Goal: Check status: Check status

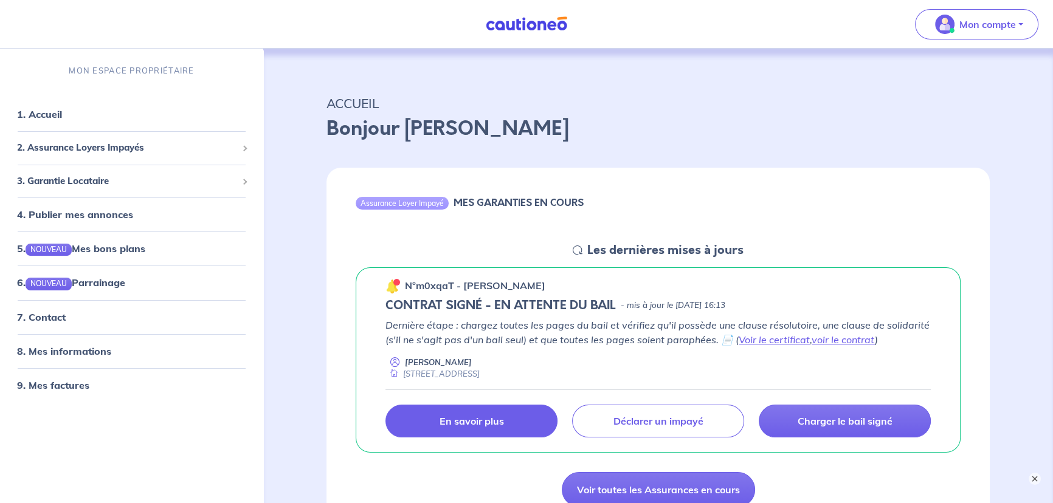
click at [465, 416] on p "En savoir plus" at bounding box center [472, 421] width 64 height 12
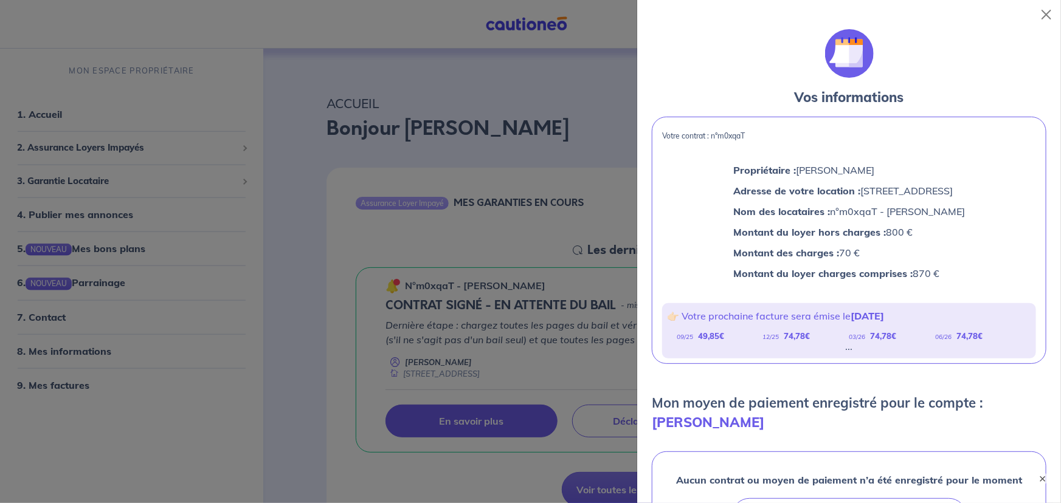
click at [571, 143] on div at bounding box center [530, 251] width 1061 height 503
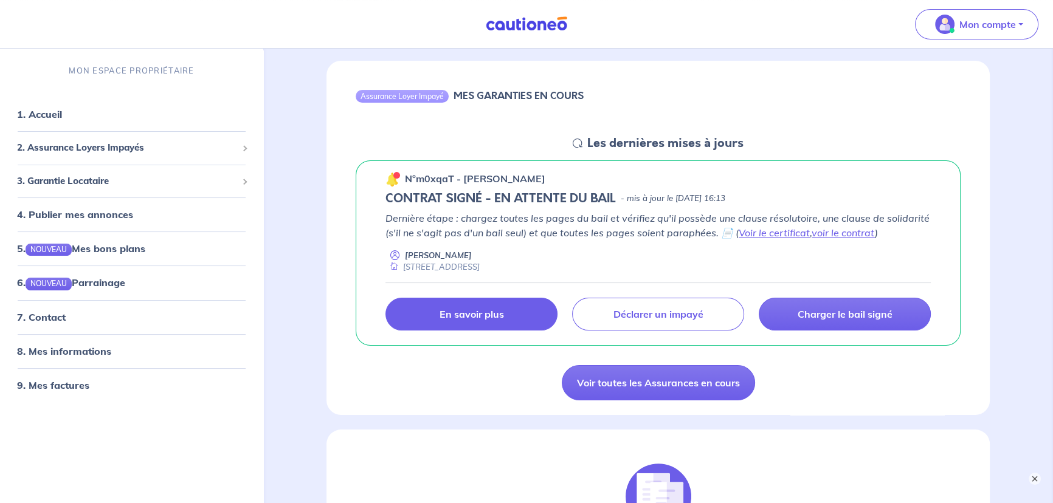
scroll to position [110, 0]
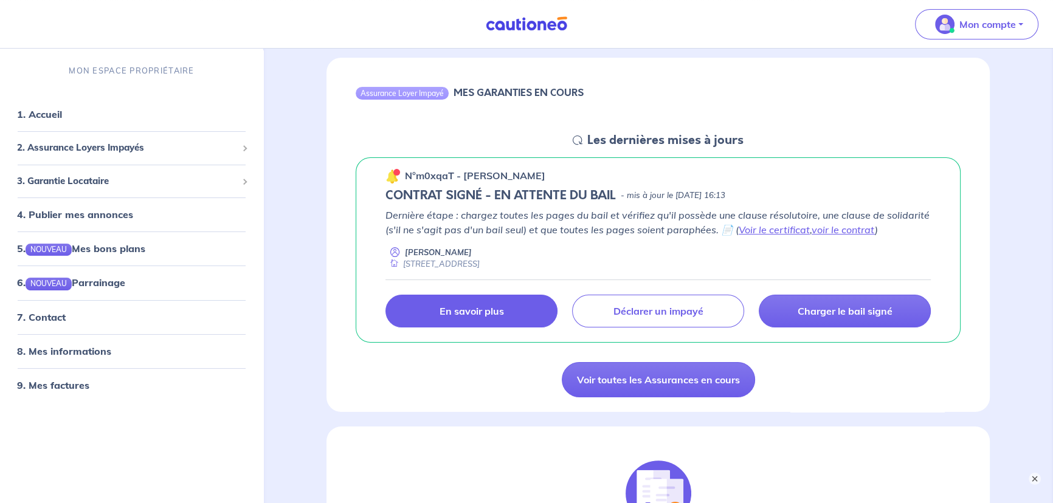
click at [505, 95] on h6 "MES GARANTIES EN COURS" at bounding box center [519, 93] width 130 height 12
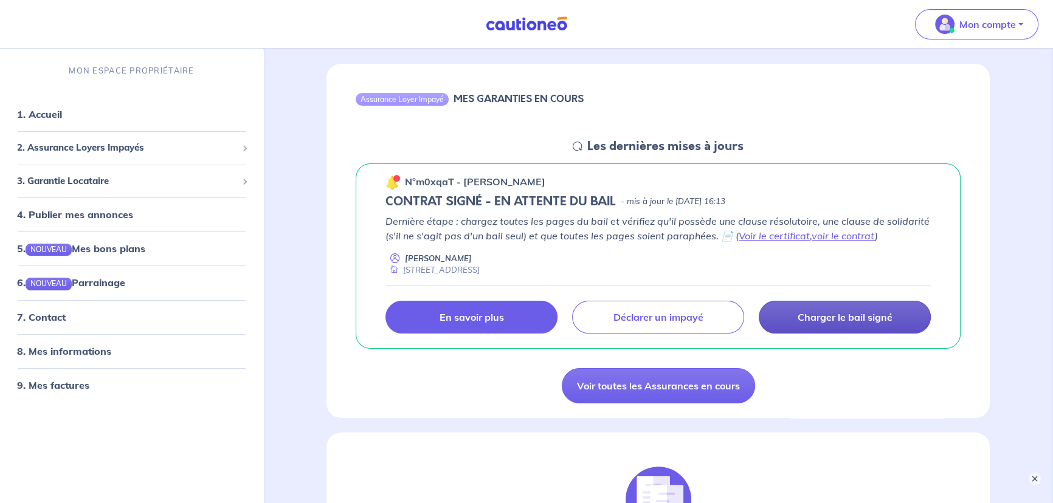
scroll to position [165, 0]
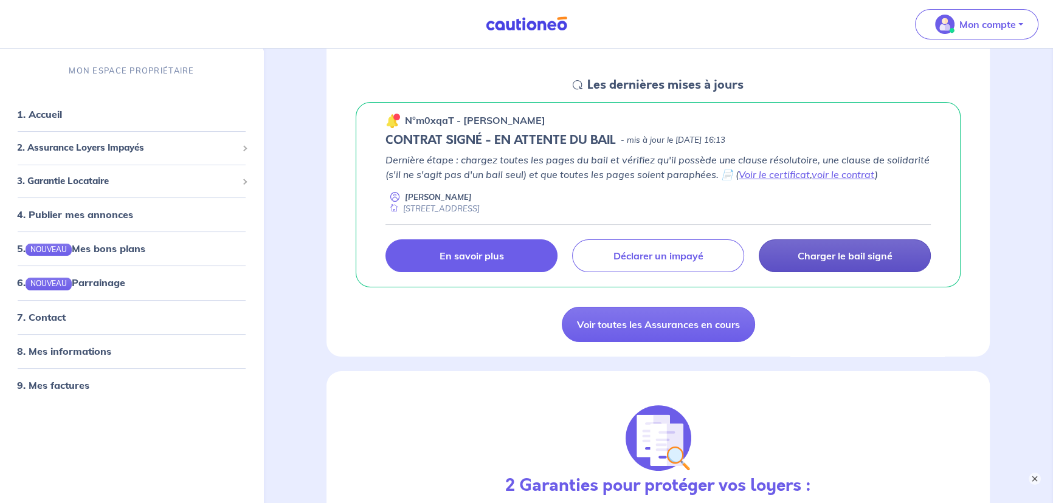
click at [814, 250] on p "Charger le bail signé" at bounding box center [845, 256] width 95 height 12
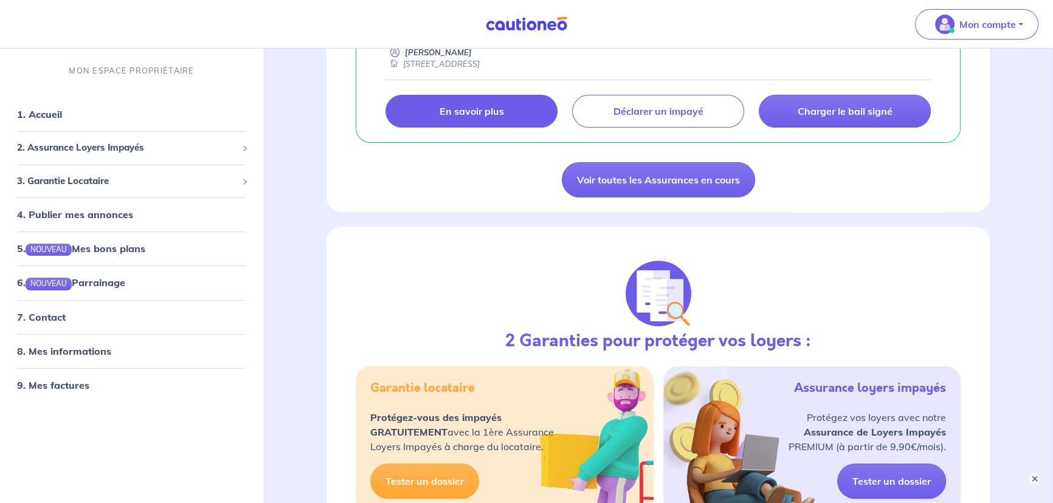
scroll to position [331, 0]
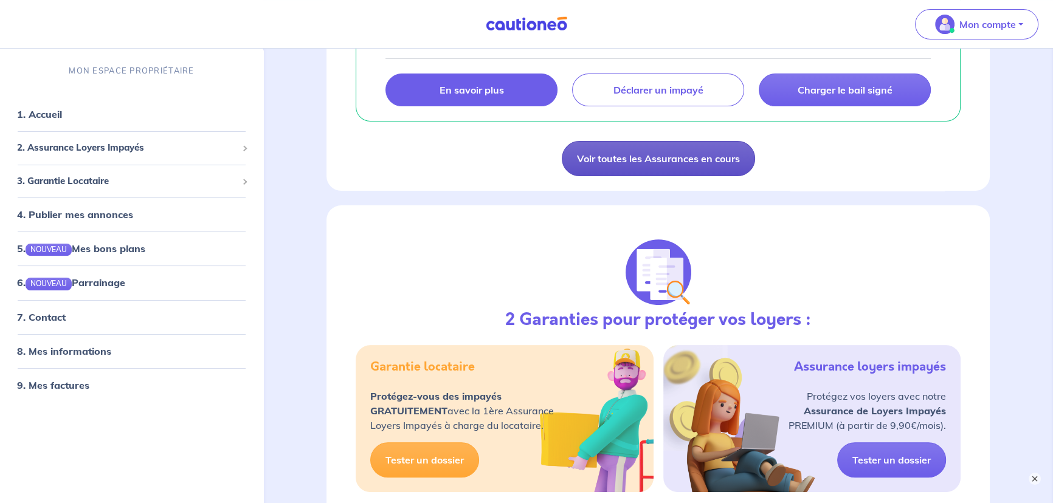
click at [641, 161] on link "Voir toutes les Assurances en cours" at bounding box center [658, 158] width 193 height 35
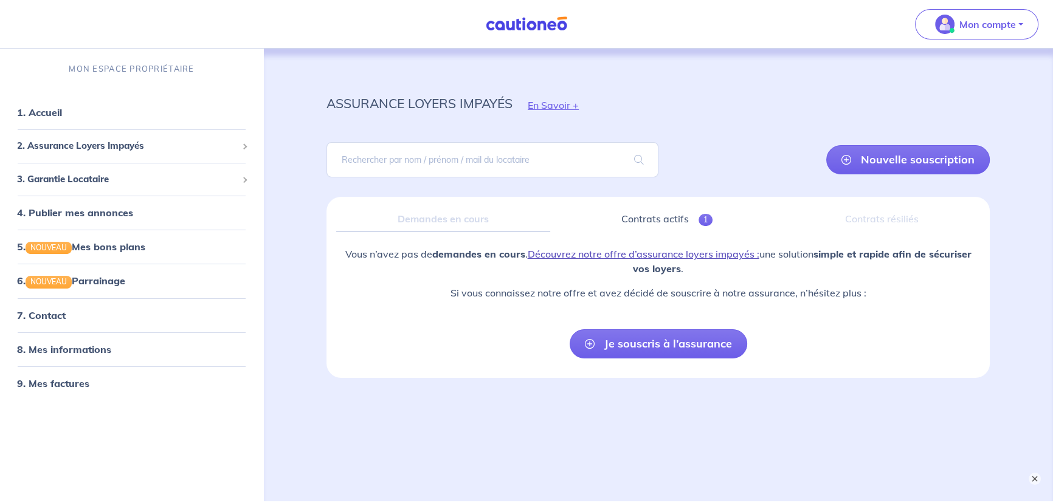
click at [653, 255] on link "Découvrez notre offre d’assurance loyers impayés :" at bounding box center [644, 254] width 232 height 12
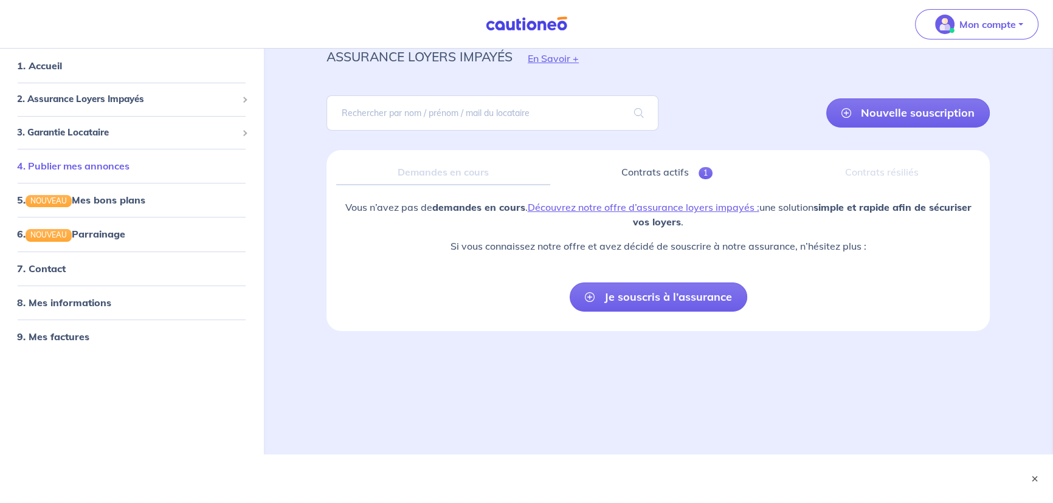
click at [52, 163] on link "4. Publier mes annonces" at bounding box center [73, 166] width 112 height 12
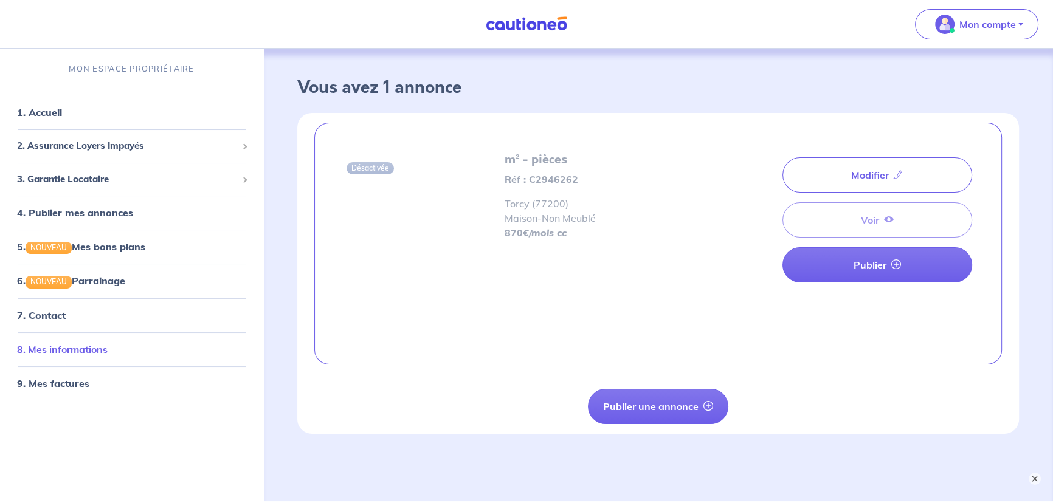
click at [49, 356] on link "8. Mes informations" at bounding box center [62, 350] width 91 height 12
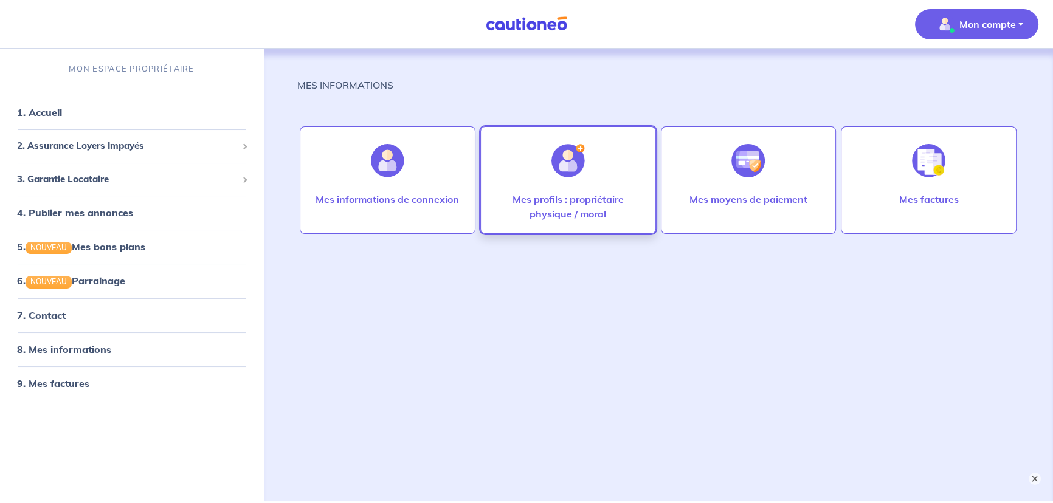
click at [586, 212] on p "Mes profils : propriétaire physique / moral" at bounding box center [568, 206] width 150 height 29
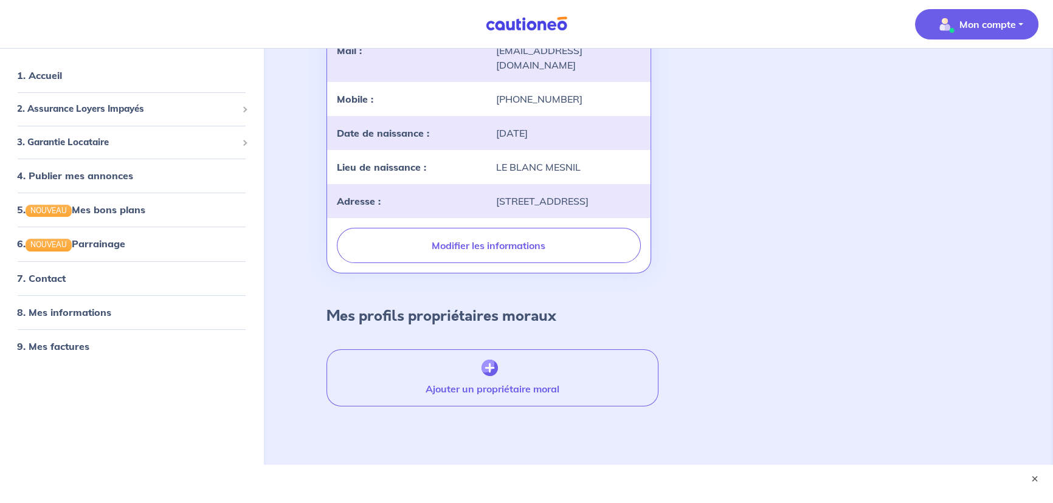
scroll to position [230, 0]
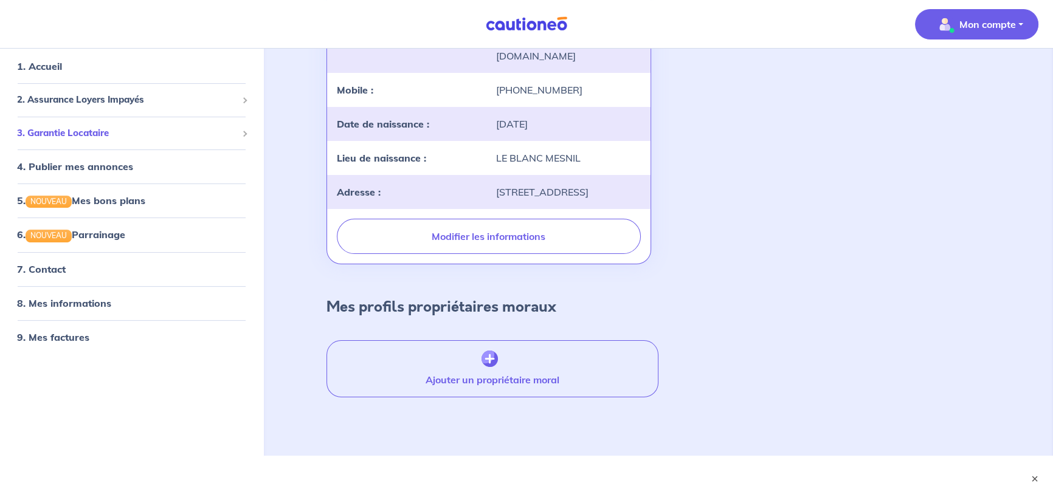
click at [94, 141] on div "3. Garantie Locataire" at bounding box center [132, 134] width 254 height 24
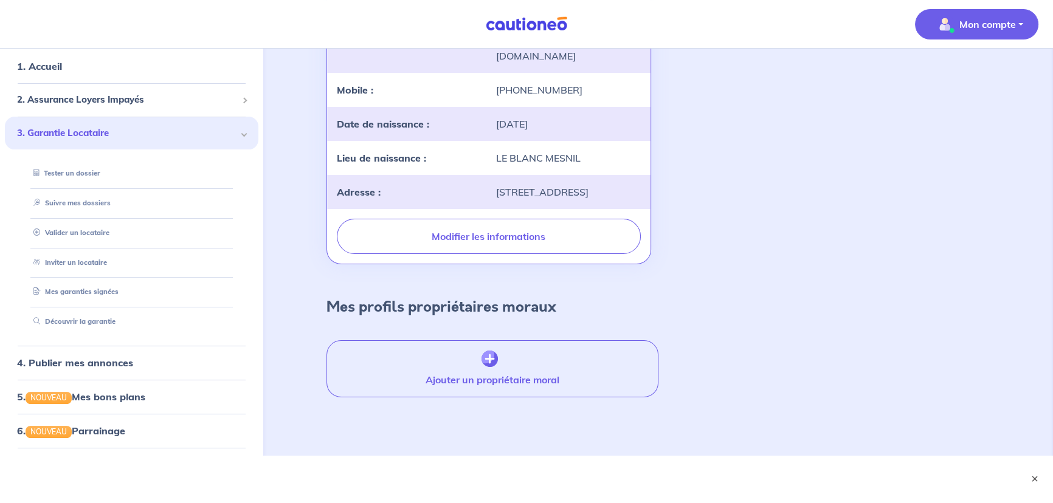
click at [95, 131] on span "3. Garantie Locataire" at bounding box center [127, 133] width 220 height 14
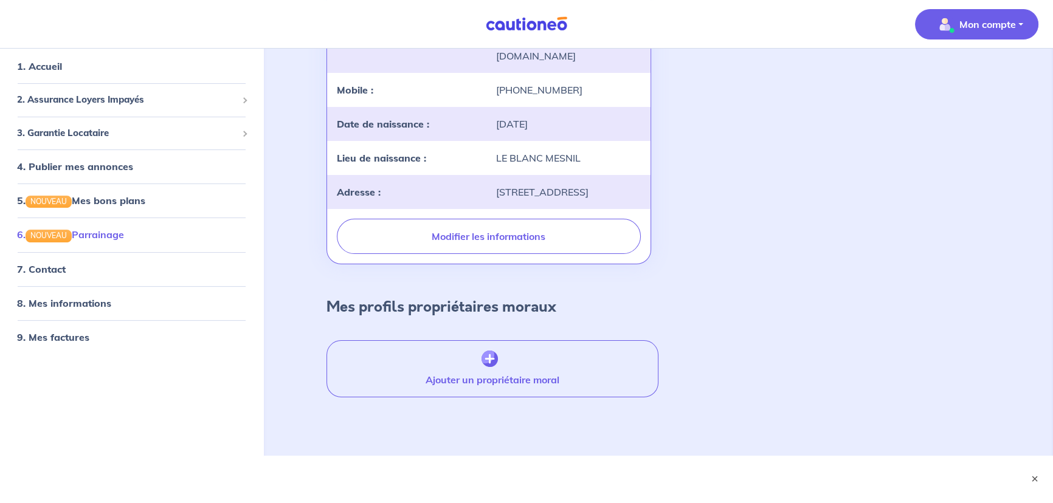
click at [88, 237] on link "6. NOUVEAU Parrainage" at bounding box center [70, 235] width 107 height 12
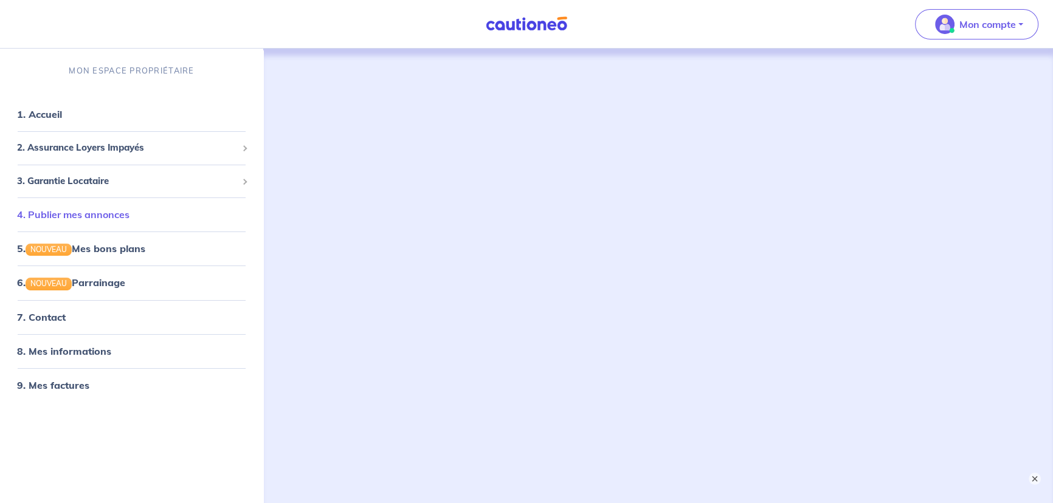
click at [89, 215] on link "4. Publier mes annonces" at bounding box center [73, 215] width 112 height 12
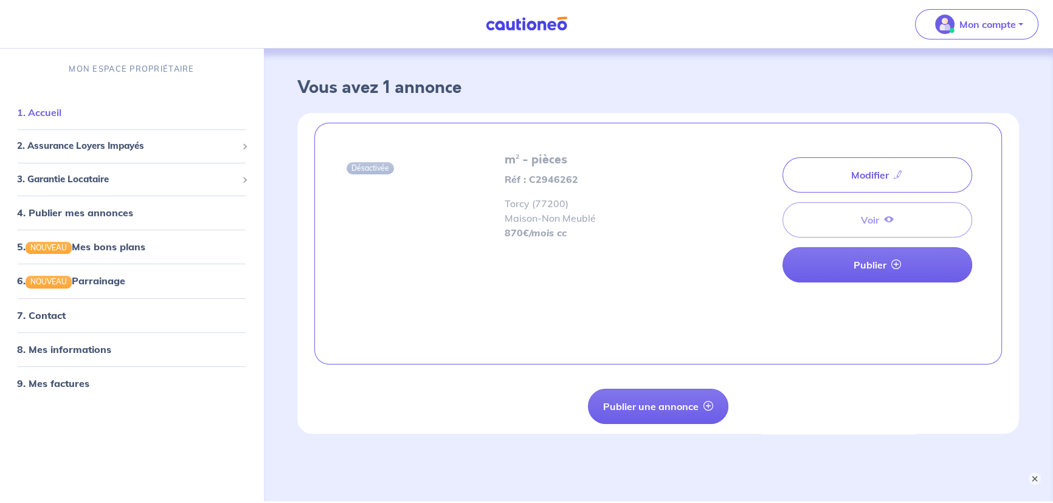
click at [61, 117] on link "1. Accueil" at bounding box center [39, 112] width 44 height 12
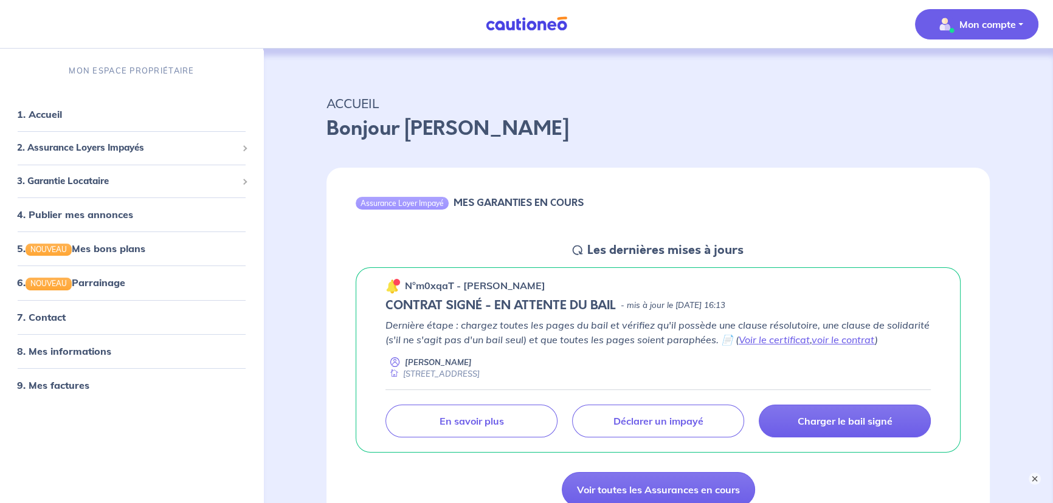
click at [985, 26] on p "Mon compte" at bounding box center [987, 24] width 57 height 15
click at [972, 77] on link "Mes informations" at bounding box center [965, 75] width 98 height 19
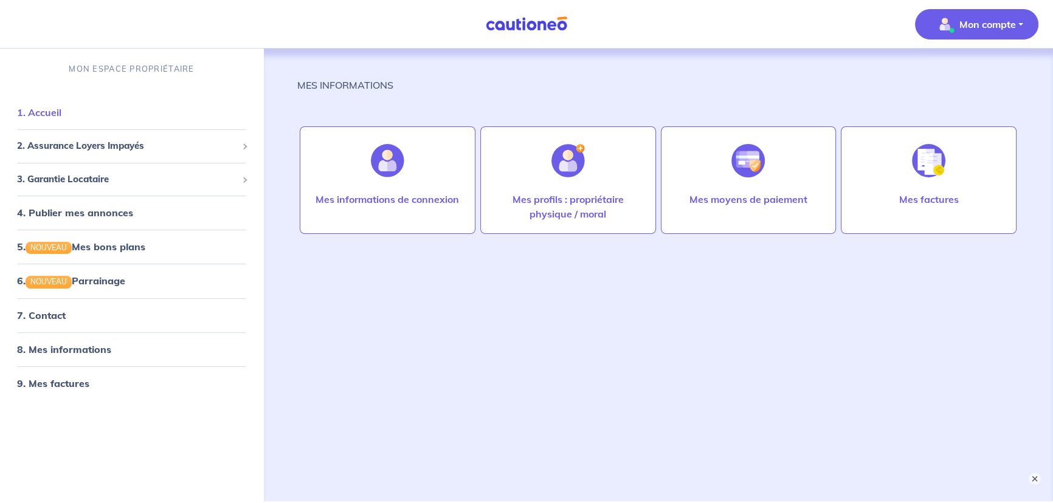
click at [42, 106] on link "1. Accueil" at bounding box center [39, 112] width 44 height 12
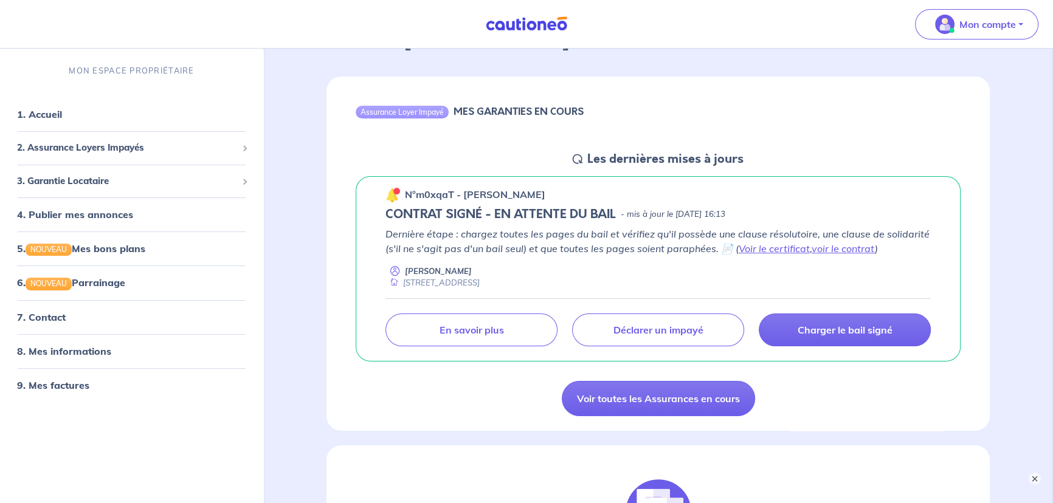
scroll to position [110, 0]
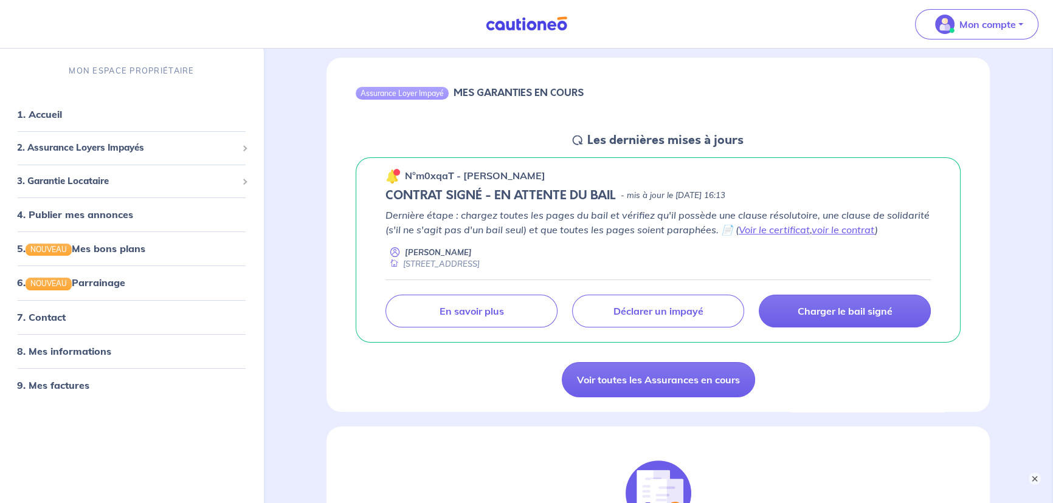
click at [725, 230] on p "Dernière étape : chargez toutes les pages du bail et vérifiez qu'il possède une…" at bounding box center [657, 222] width 545 height 29
click at [724, 230] on p "Dernière étape : chargez toutes les pages du bail et vérifiez qu'il possède une…" at bounding box center [657, 222] width 545 height 29
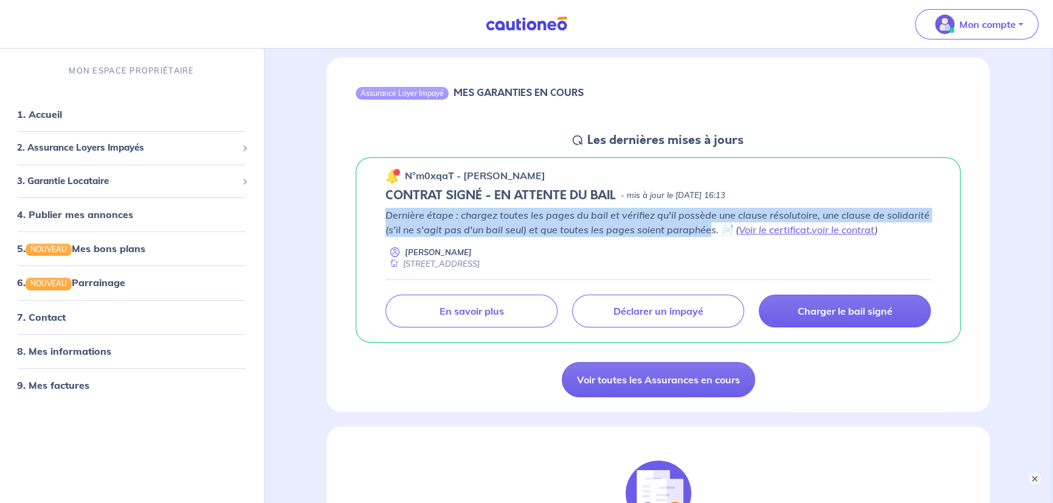
drag, startPoint x: 389, startPoint y: 212, endPoint x: 710, endPoint y: 224, distance: 321.8
click at [710, 224] on div "n°m0xqaT - Didier Jean Baptiste Linard CONTRAT SIGNÉ - EN ATTENTE DU BAIL - mis…" at bounding box center [658, 250] width 605 height 186
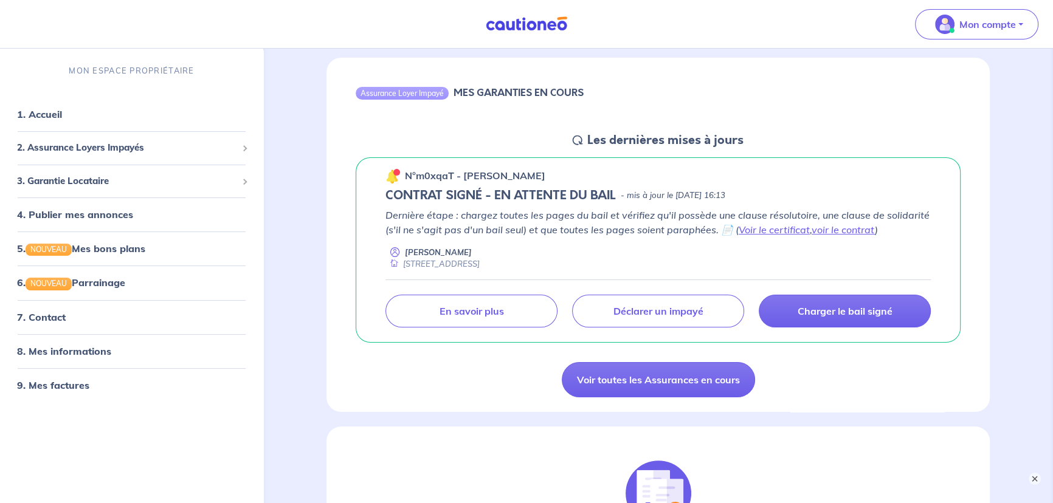
click at [407, 263] on div "[STREET_ADDRESS]" at bounding box center [432, 264] width 94 height 12
click at [382, 260] on div "n°m0xqaT - Didier Jean Baptiste Linard CONTRAT SIGNÉ - EN ATTENTE DU BAIL - mis…" at bounding box center [658, 250] width 605 height 186
click at [402, 260] on div "[STREET_ADDRESS]" at bounding box center [432, 264] width 94 height 12
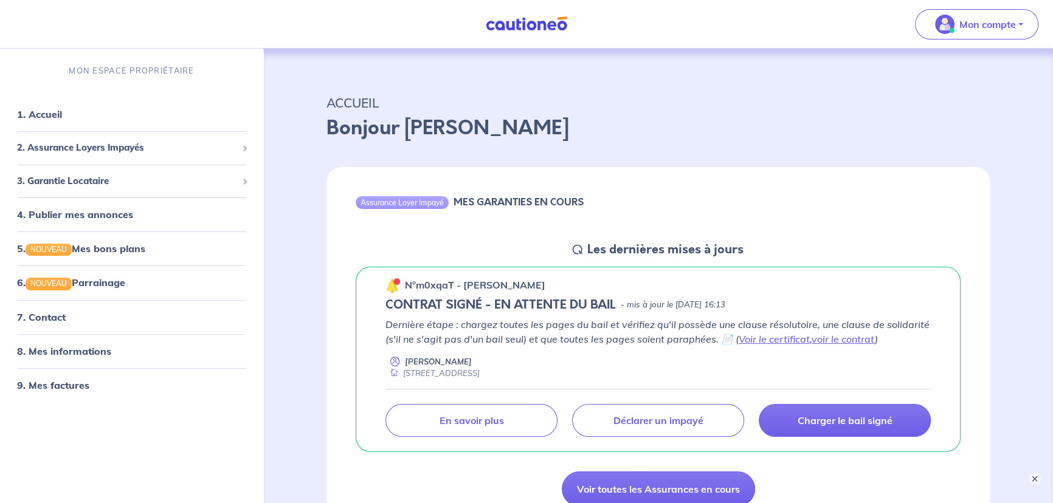
scroll to position [0, 0]
click at [767, 337] on link "Voir le certificat" at bounding box center [774, 340] width 71 height 12
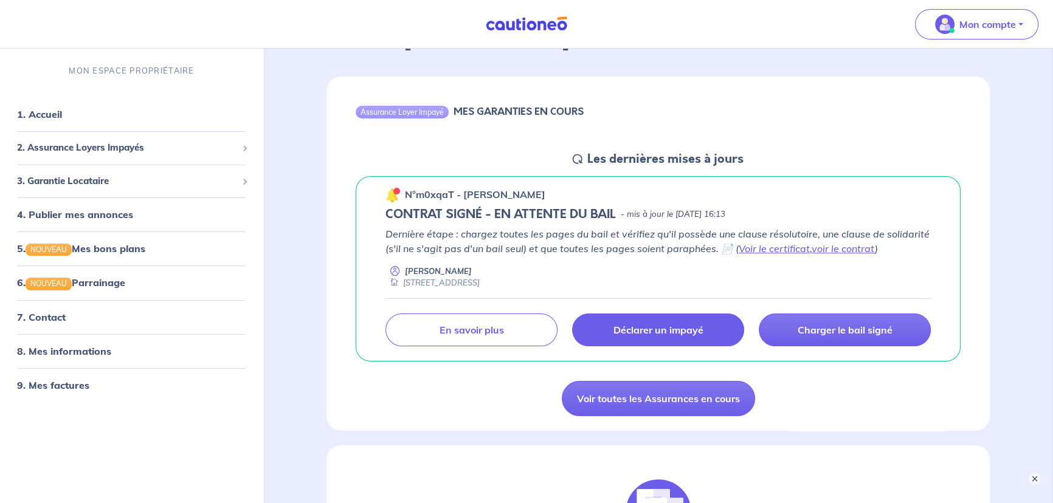
scroll to position [110, 0]
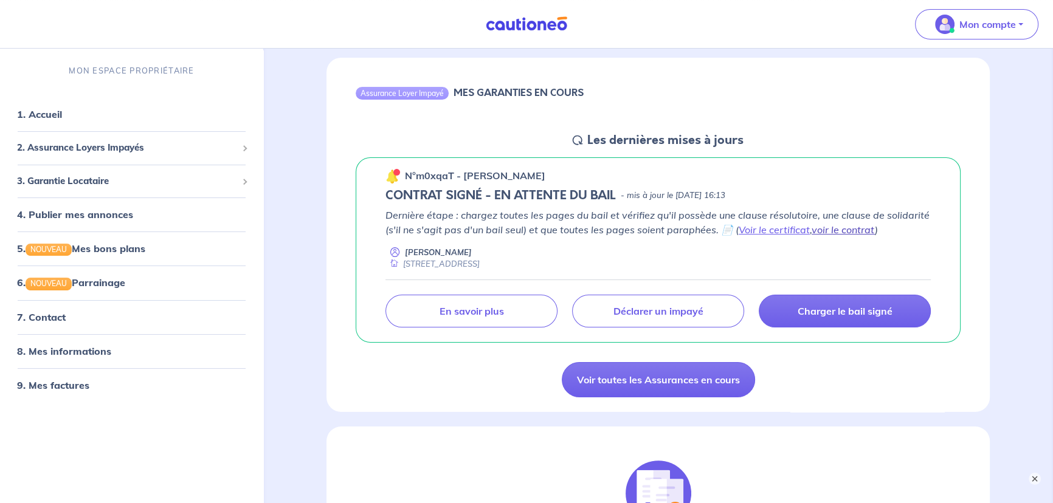
click at [832, 227] on link "voir le contrat" at bounding box center [843, 230] width 63 height 12
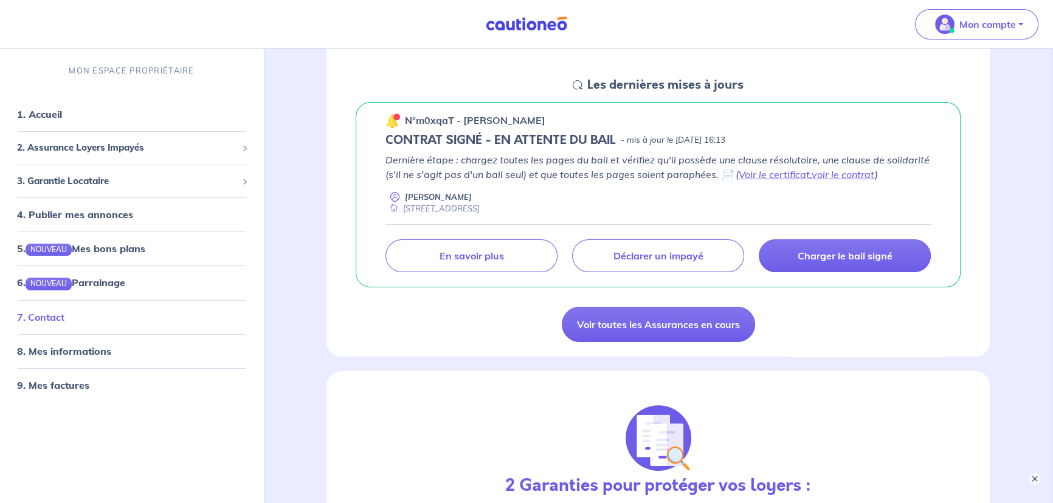
click at [45, 319] on link "7. Contact" at bounding box center [40, 317] width 47 height 12
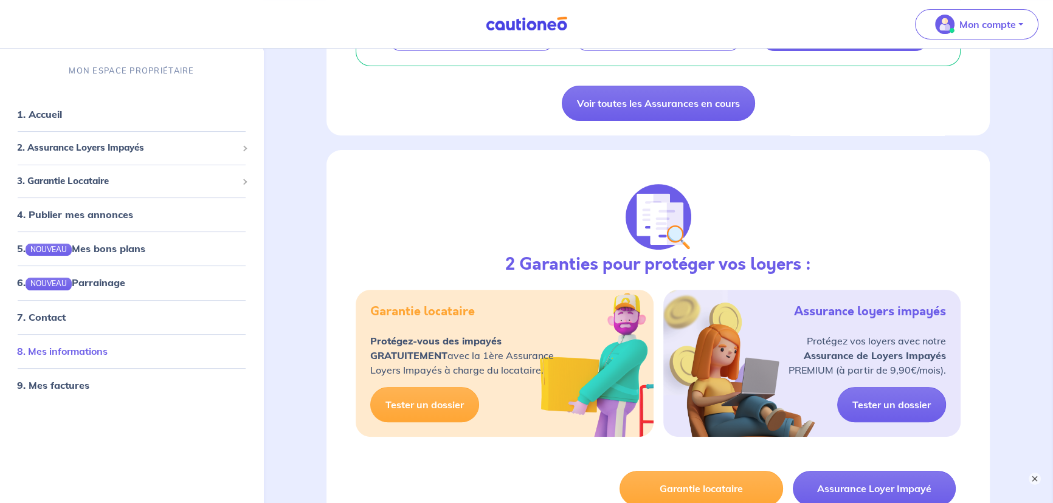
scroll to position [0, 0]
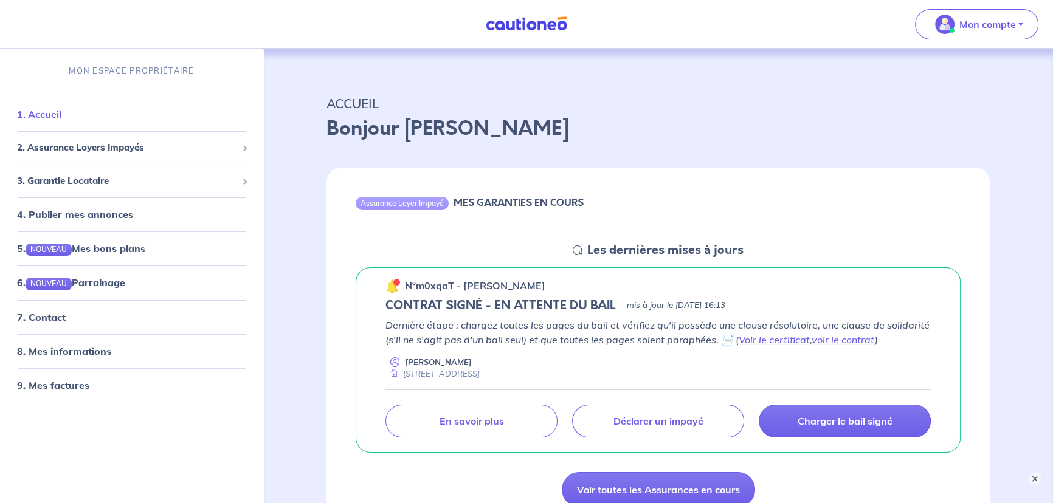
click at [59, 109] on link "1. Accueil" at bounding box center [39, 114] width 44 height 12
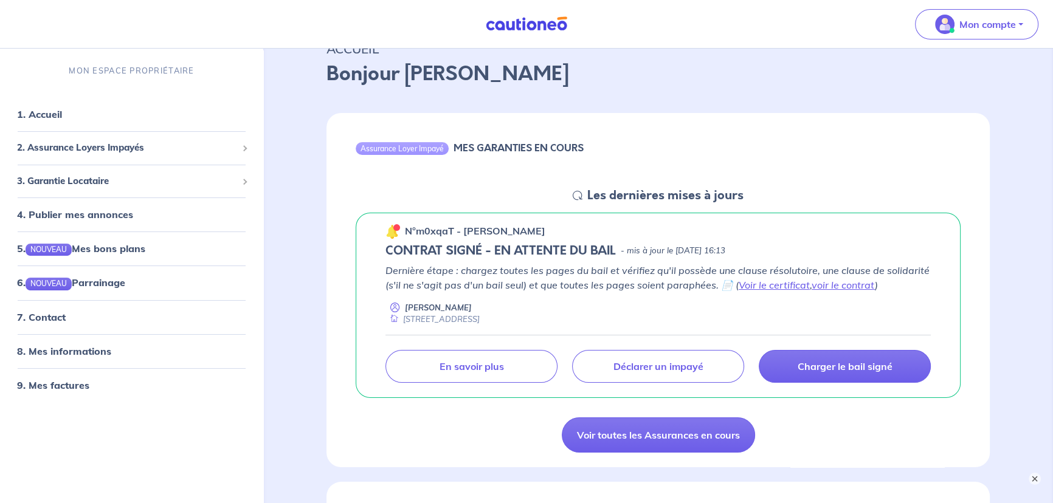
click at [517, 158] on div "MES GARANTIES EN COURS" at bounding box center [519, 150] width 130 height 16
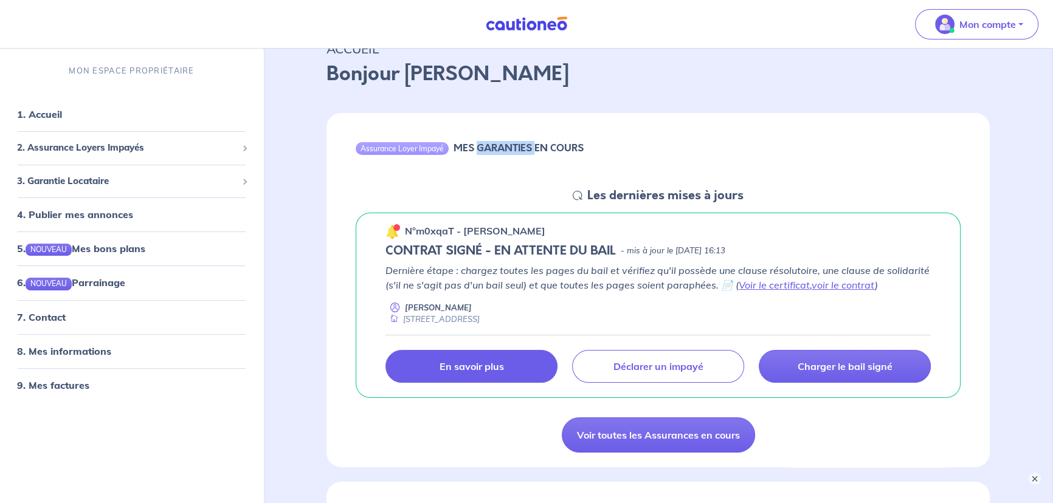
click at [517, 353] on link "En savoir plus" at bounding box center [471, 366] width 172 height 33
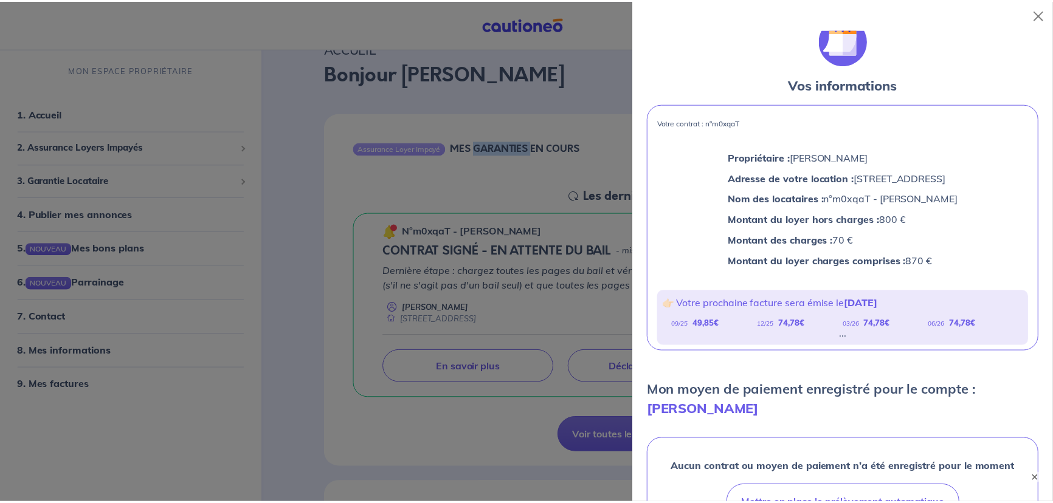
scroll to position [0, 0]
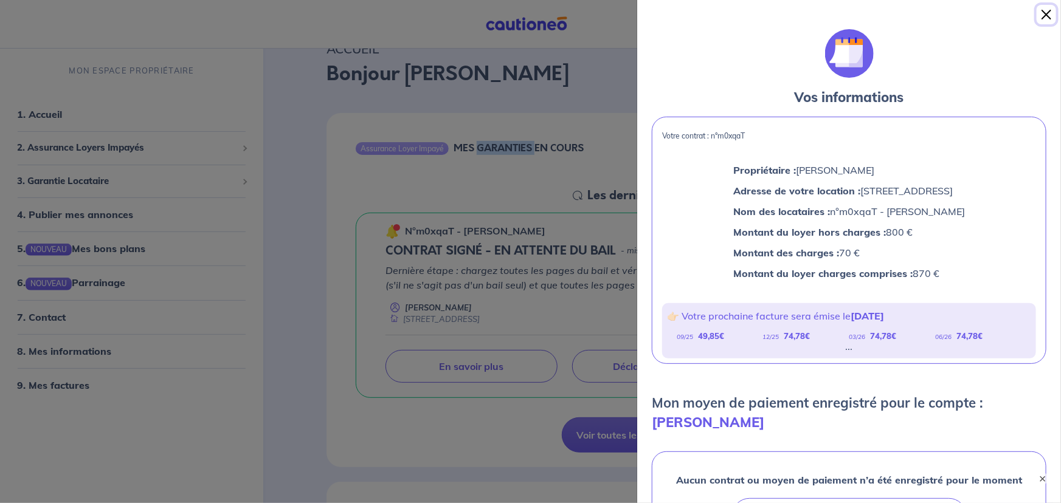
click at [1048, 12] on button "Close" at bounding box center [1046, 14] width 19 height 19
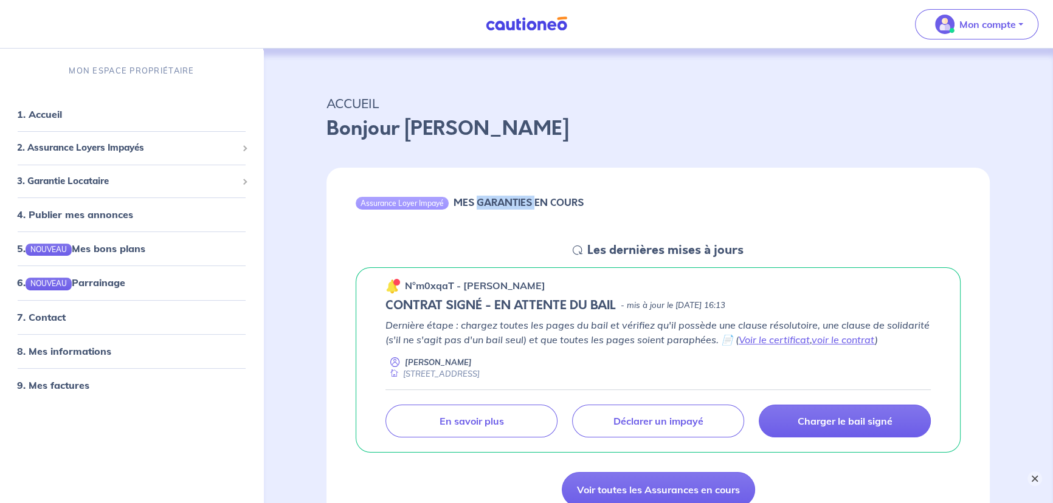
click at [1032, 482] on button "×" at bounding box center [1035, 479] width 15 height 15
